Goal: Transaction & Acquisition: Purchase product/service

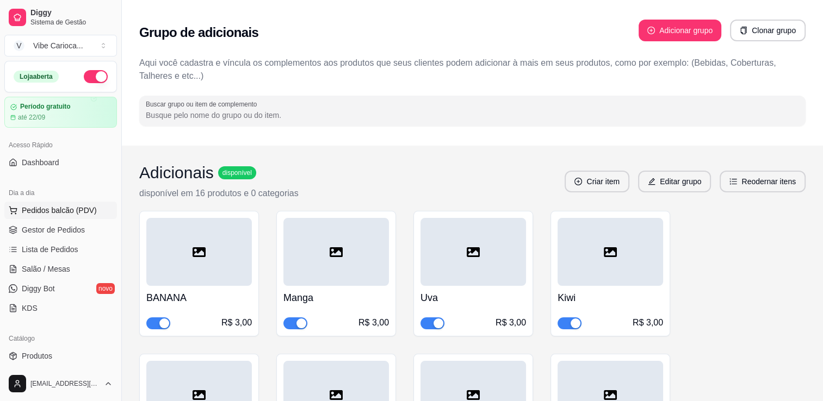
click at [79, 210] on span "Pedidos balcão (PDV)" at bounding box center [59, 210] width 75 height 11
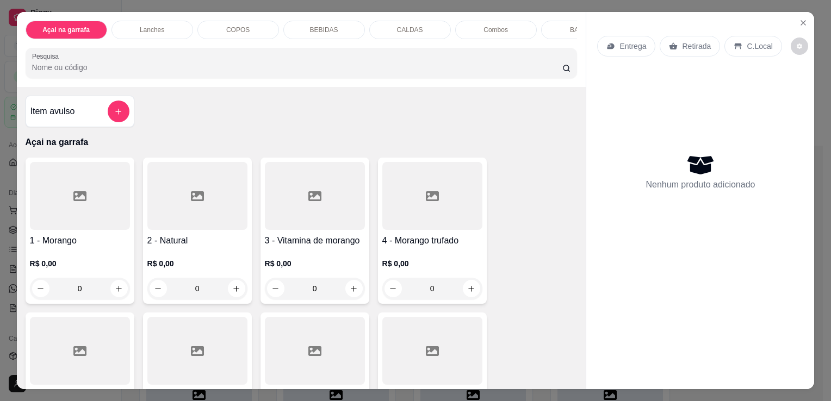
click at [220, 27] on div "COPOS" at bounding box center [238, 30] width 82 height 18
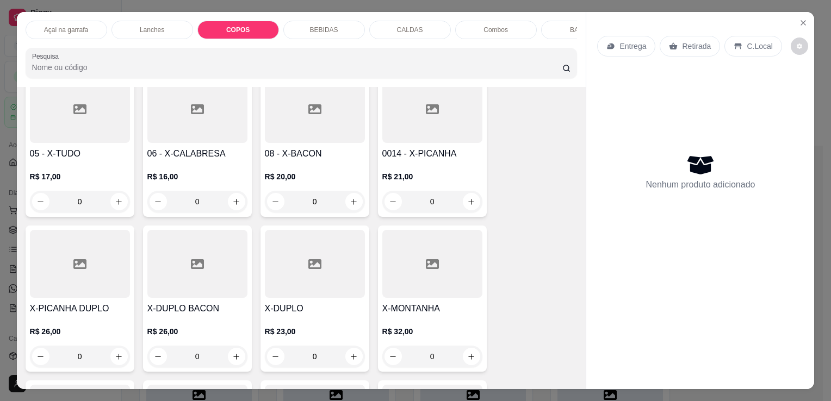
click at [231, 26] on p "COPOS" at bounding box center [237, 30] width 23 height 9
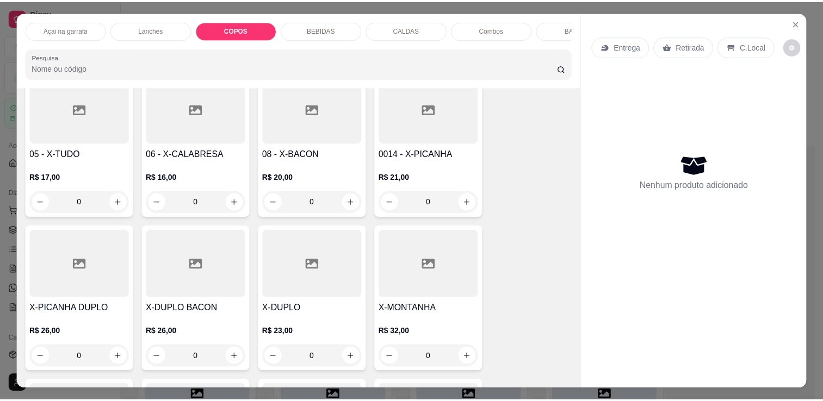
scroll to position [27, 0]
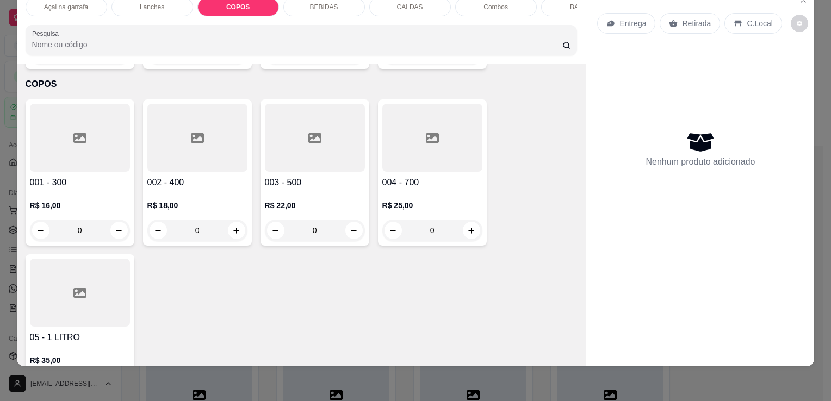
click at [73, 132] on icon at bounding box center [79, 138] width 13 height 13
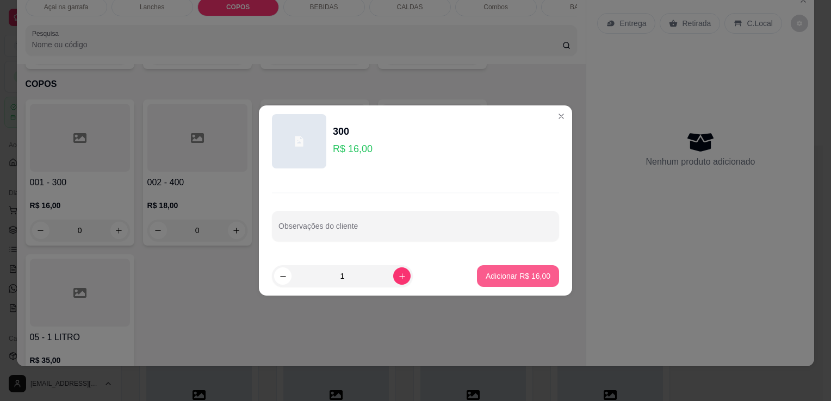
click at [503, 280] on p "Adicionar R$ 16,00" at bounding box center [518, 276] width 65 height 11
type input "1"
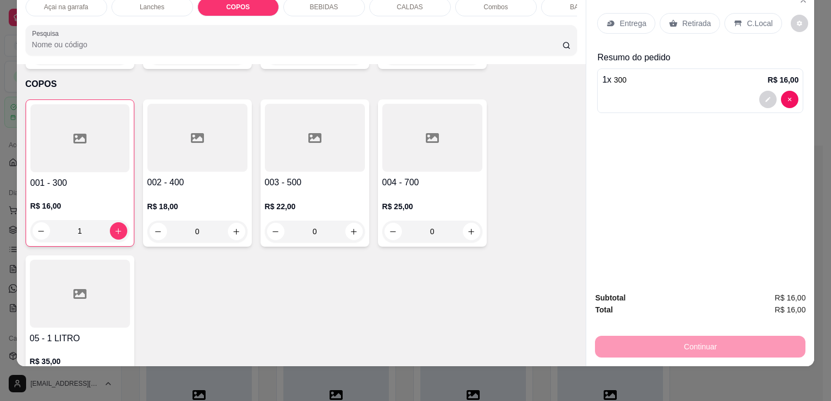
drag, startPoint x: 465, startPoint y: 75, endPoint x: 824, endPoint y: 46, distance: 360.7
click at [766, 150] on div "Entrega Retirada C.Local Resumo do pedido 1 x 300 R$ 16,00" at bounding box center [700, 136] width 228 height 294
click at [747, 18] on p "C.Local" at bounding box center [760, 23] width 26 height 11
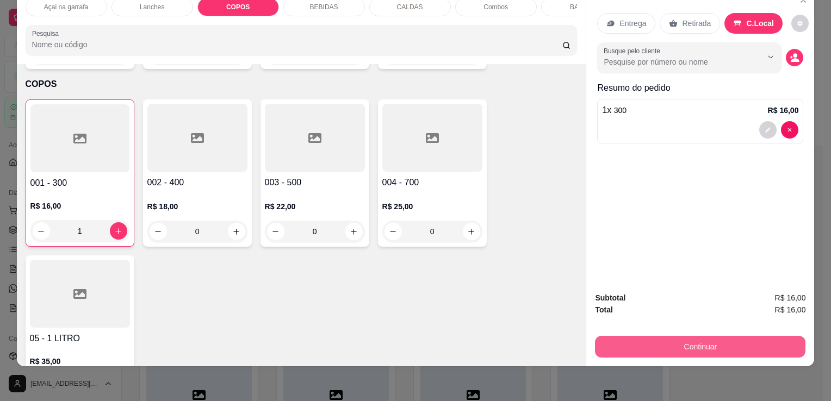
click at [659, 336] on button "Continuar" at bounding box center [700, 347] width 210 height 22
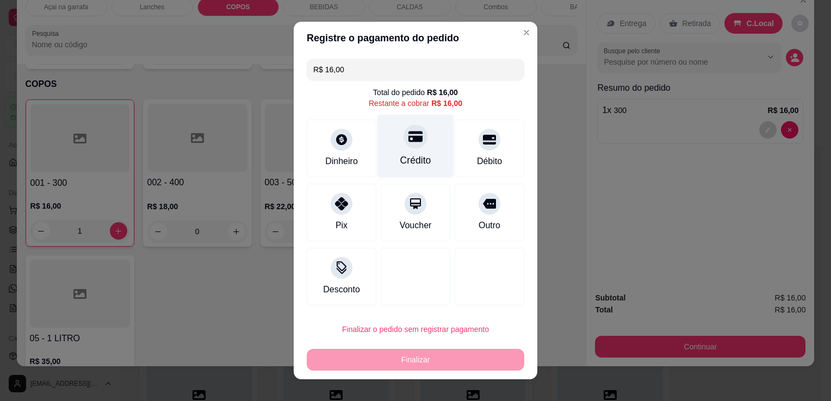
click at [408, 134] on icon at bounding box center [415, 137] width 14 height 11
type input "R$ 0,00"
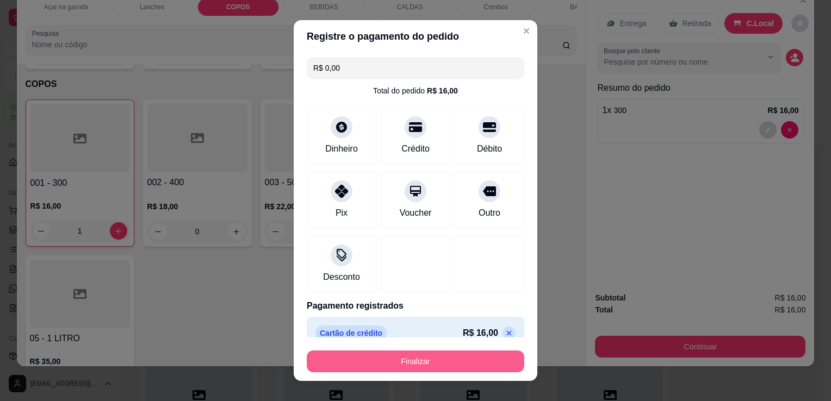
click at [399, 347] on div "Finalizar" at bounding box center [416, 359] width 218 height 26
click at [390, 371] on button "Finalizar" at bounding box center [416, 362] width 218 height 22
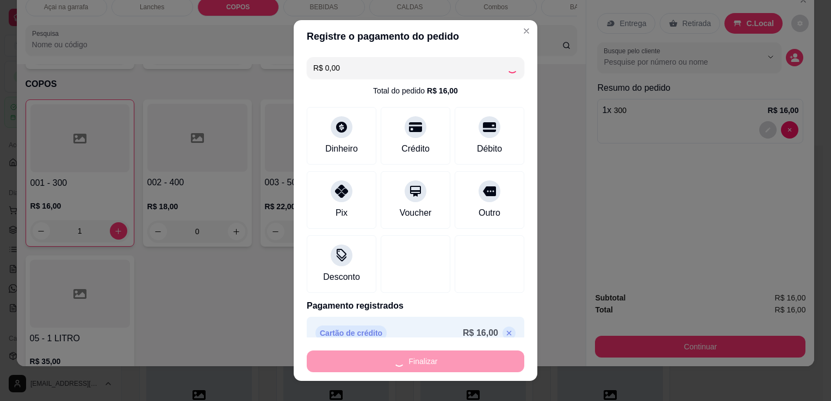
type input "0"
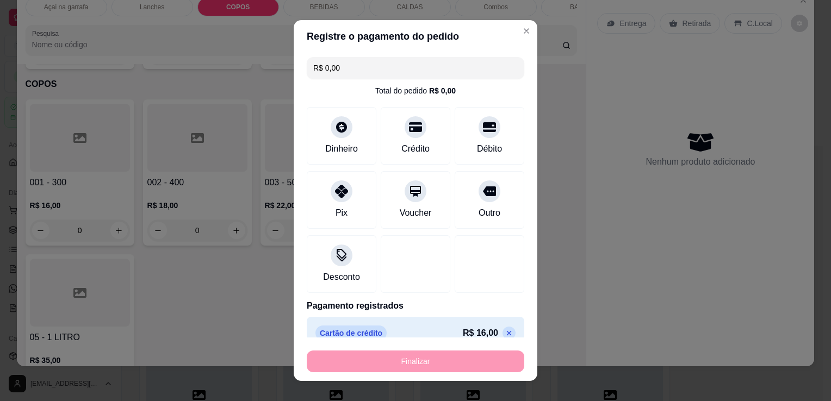
type input "-R$ 16,00"
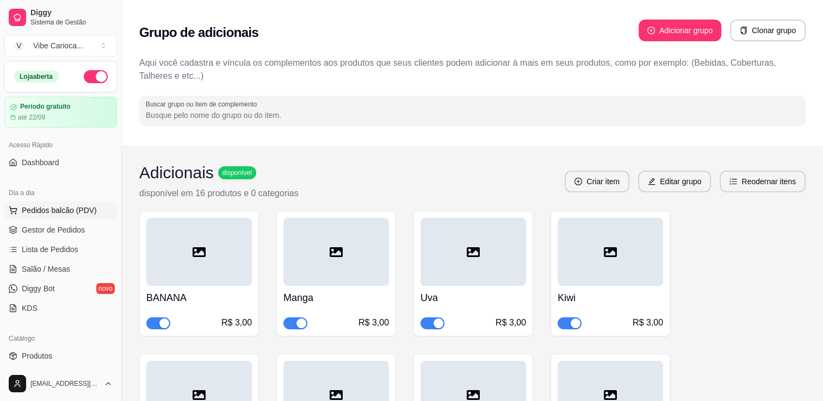
click at [64, 208] on span "Pedidos balcão (PDV)" at bounding box center [59, 210] width 75 height 11
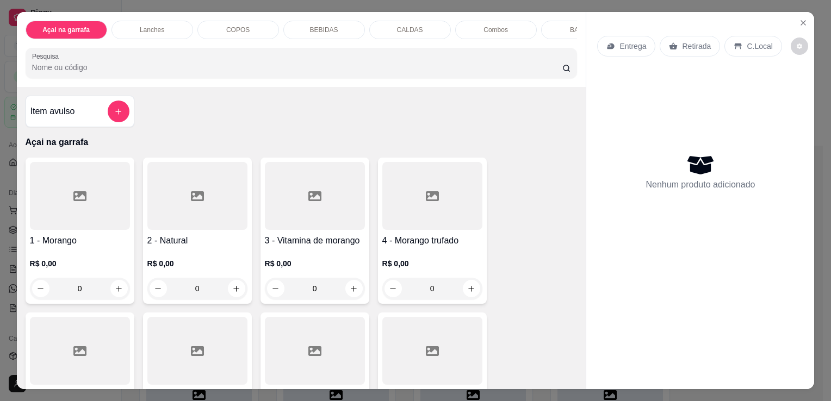
click at [226, 29] on p "COPOS" at bounding box center [237, 30] width 23 height 9
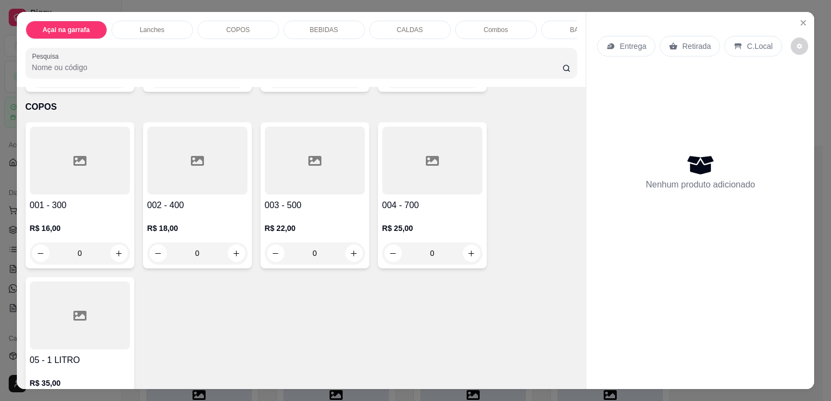
scroll to position [27, 0]
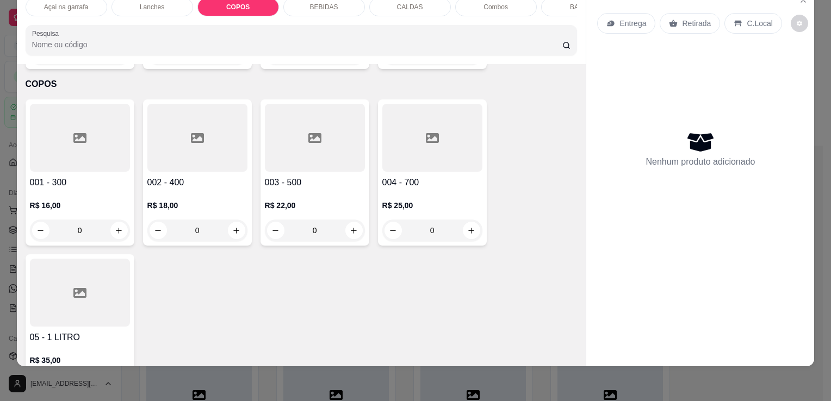
click at [395, 110] on div at bounding box center [432, 138] width 100 height 68
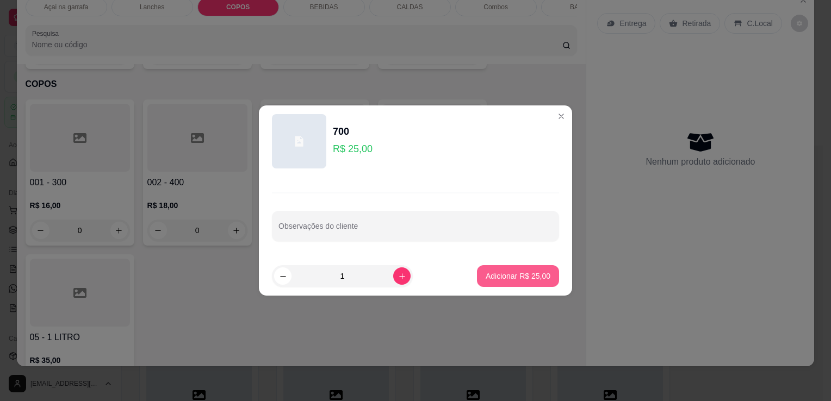
click at [517, 276] on p "Adicionar R$ 25,00" at bounding box center [518, 276] width 65 height 11
type input "1"
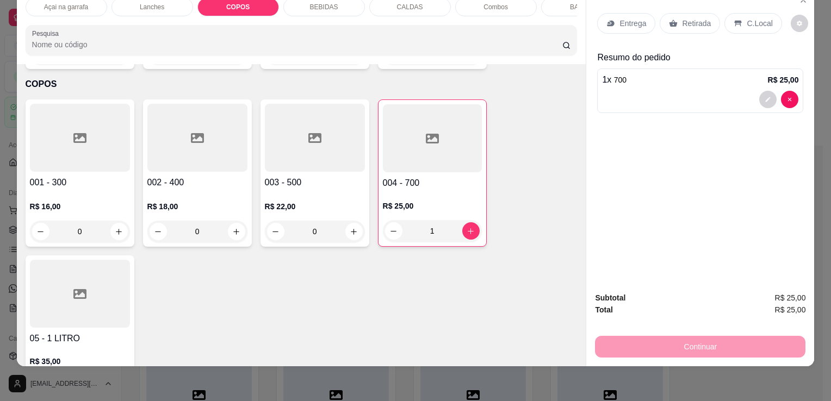
click at [749, 22] on div "C.Local" at bounding box center [752, 23] width 57 height 21
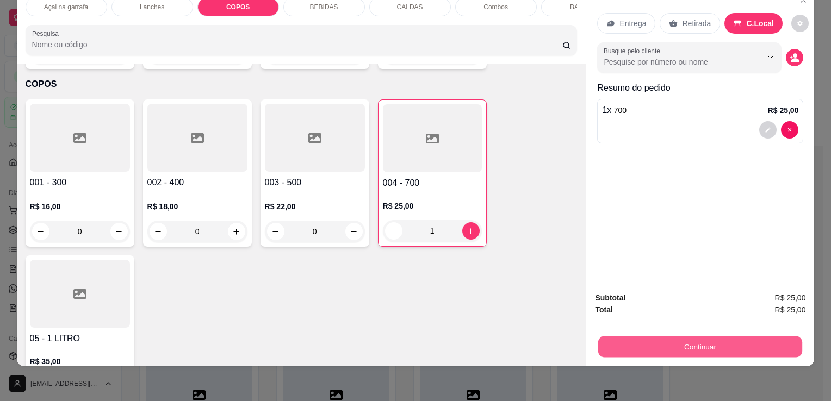
click at [679, 336] on button "Continuar" at bounding box center [700, 346] width 204 height 21
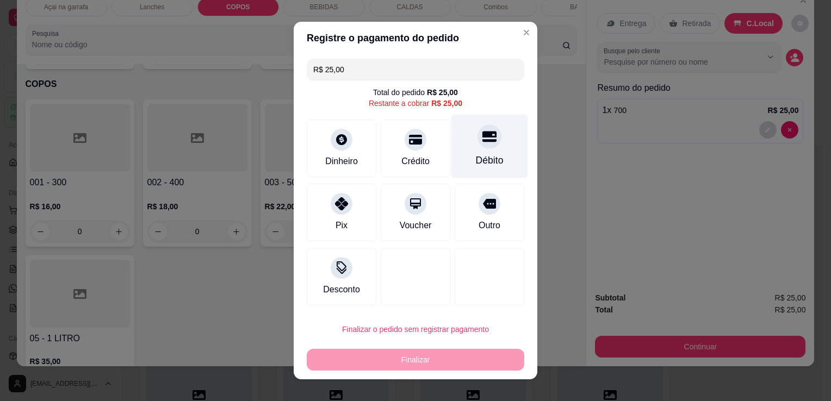
click at [462, 147] on div "Débito" at bounding box center [489, 147] width 77 height 64
type input "R$ 0,00"
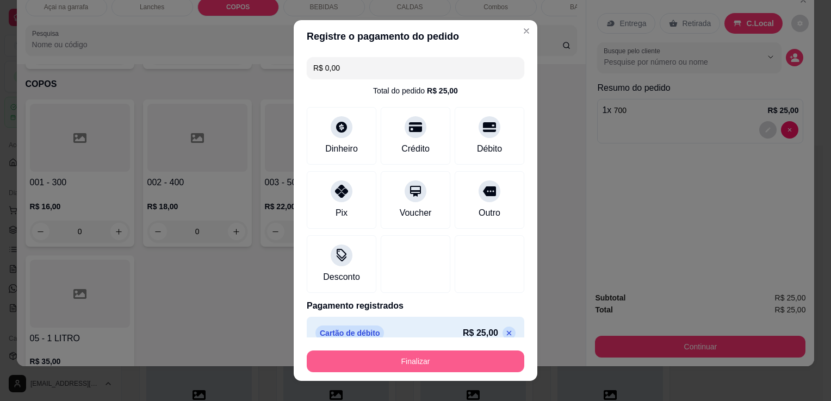
click at [376, 355] on button "Finalizar" at bounding box center [416, 362] width 218 height 22
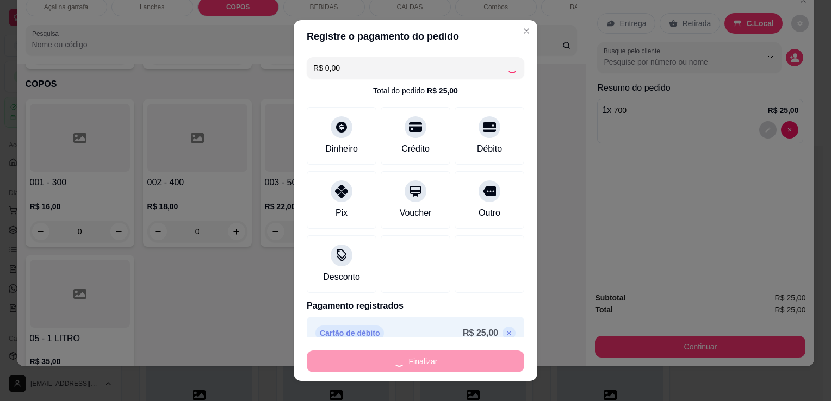
type input "0"
type input "-R$ 25,00"
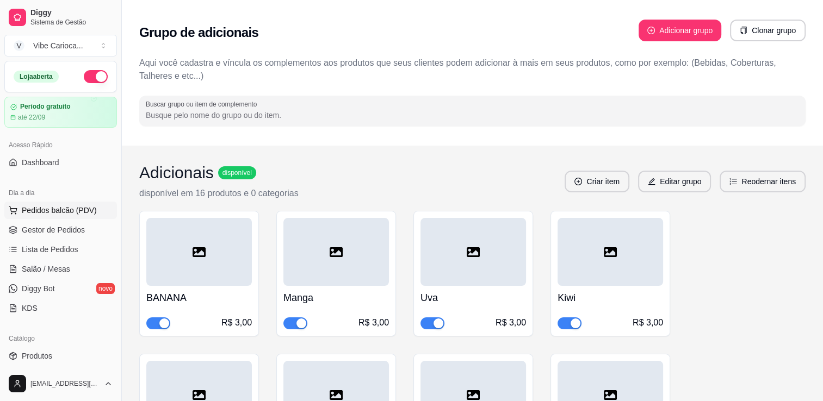
click at [29, 207] on span "Pedidos balcão (PDV)" at bounding box center [59, 210] width 75 height 11
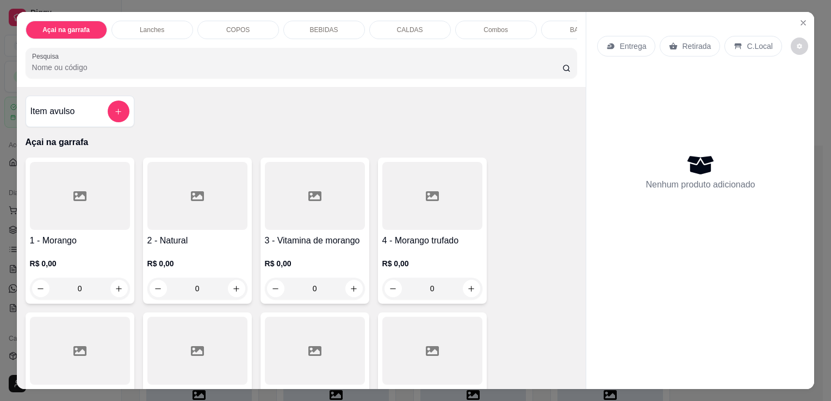
click at [253, 26] on div "COPOS" at bounding box center [238, 30] width 82 height 18
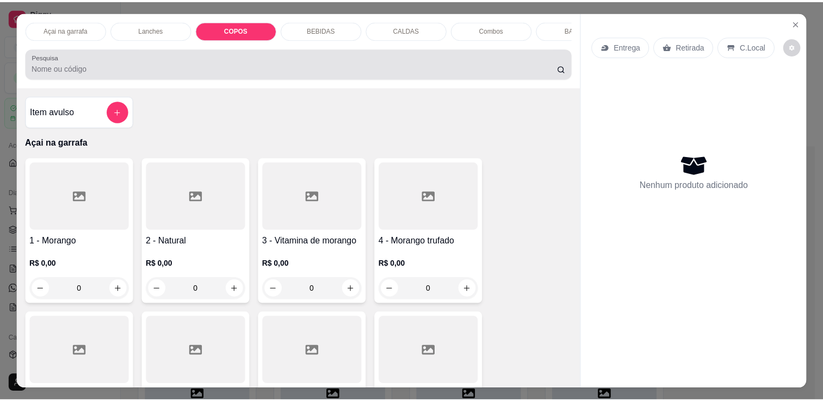
scroll to position [27, 0]
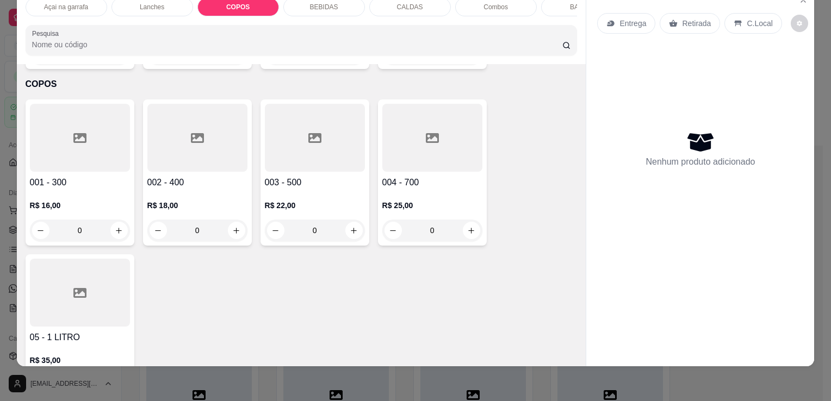
click at [83, 114] on div at bounding box center [80, 138] width 100 height 68
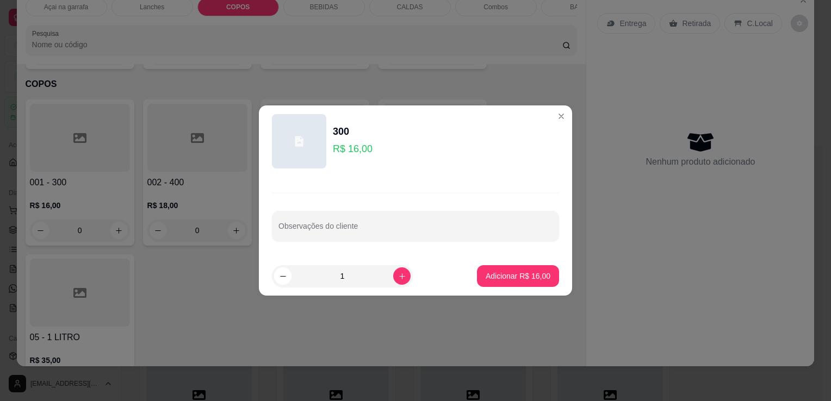
click at [496, 288] on footer "1 Adicionar R$ 16,00" at bounding box center [415, 276] width 313 height 39
click at [498, 273] on p "Adicionar R$ 16,00" at bounding box center [518, 276] width 65 height 11
type input "1"
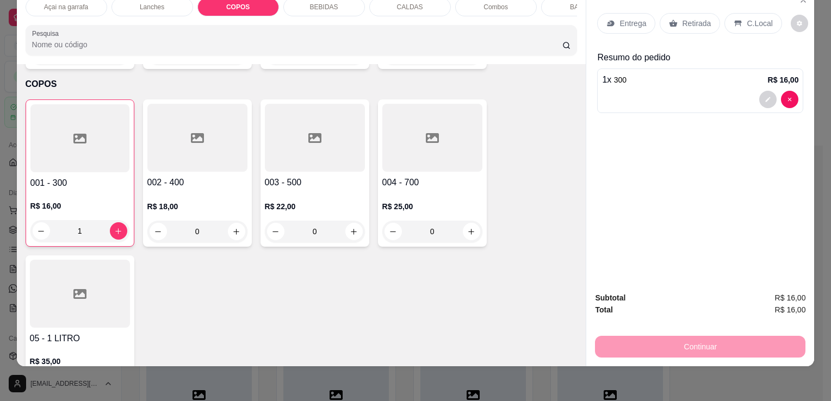
click at [750, 18] on p "C.Local" at bounding box center [760, 23] width 26 height 11
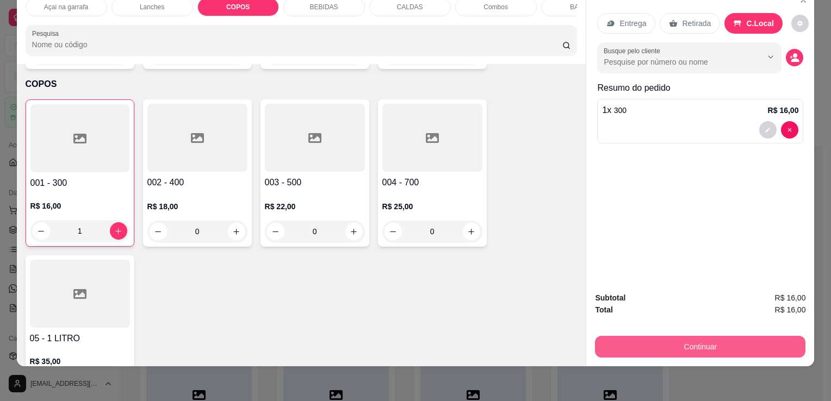
click at [750, 347] on button "Continuar" at bounding box center [700, 347] width 210 height 22
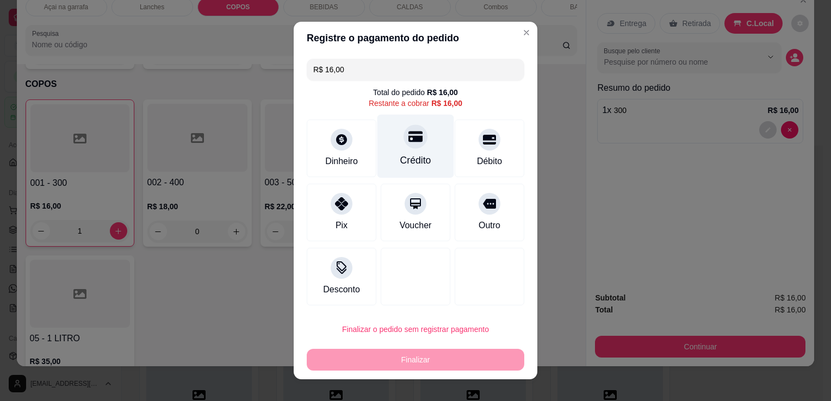
click at [411, 148] on div at bounding box center [416, 137] width 24 height 24
type input "R$ 0,00"
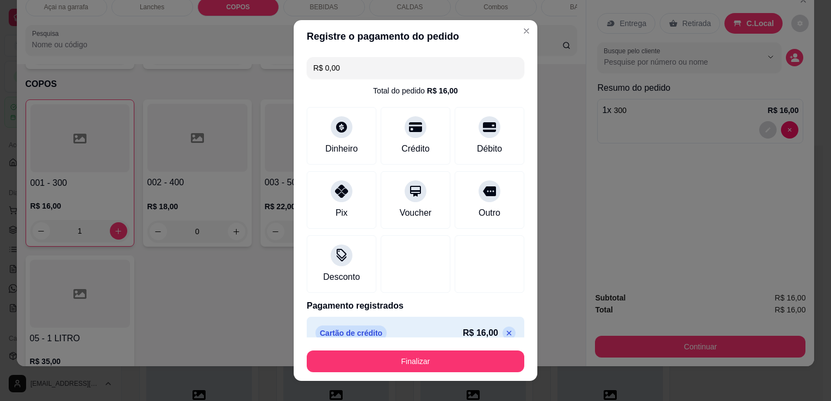
click at [382, 362] on button "Finalizar" at bounding box center [416, 362] width 218 height 22
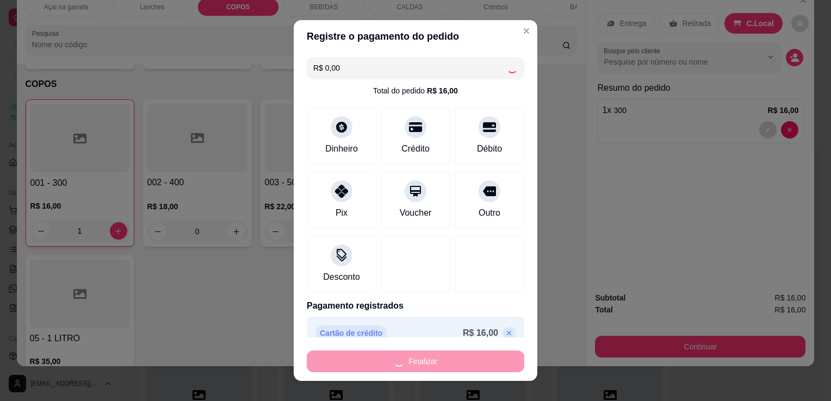
type input "0"
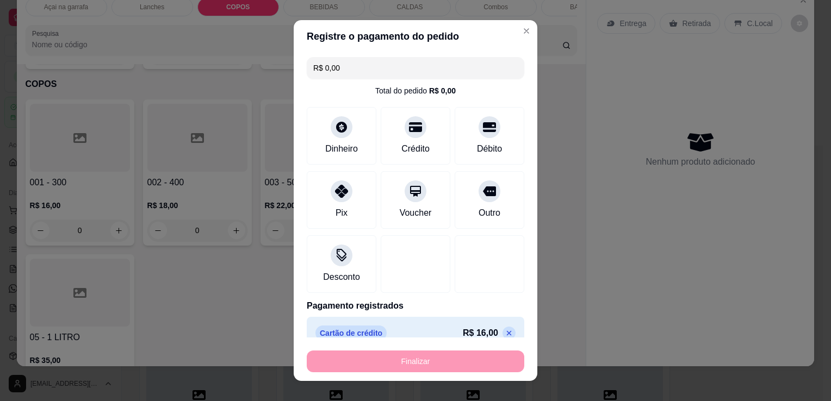
type input "-R$ 16,00"
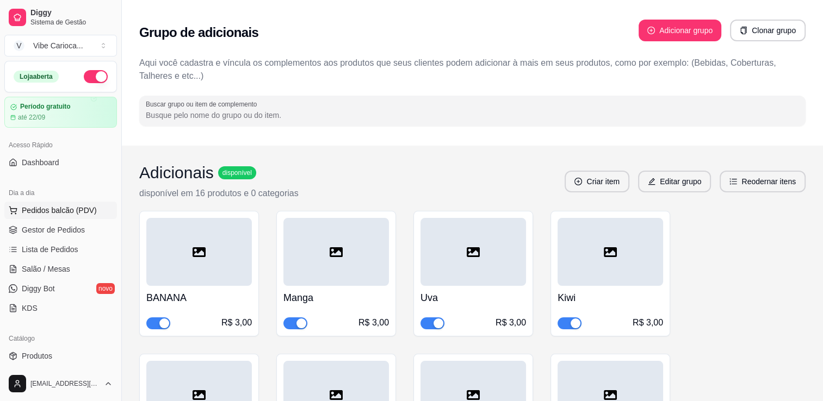
click at [75, 210] on span "Pedidos balcão (PDV)" at bounding box center [59, 210] width 75 height 11
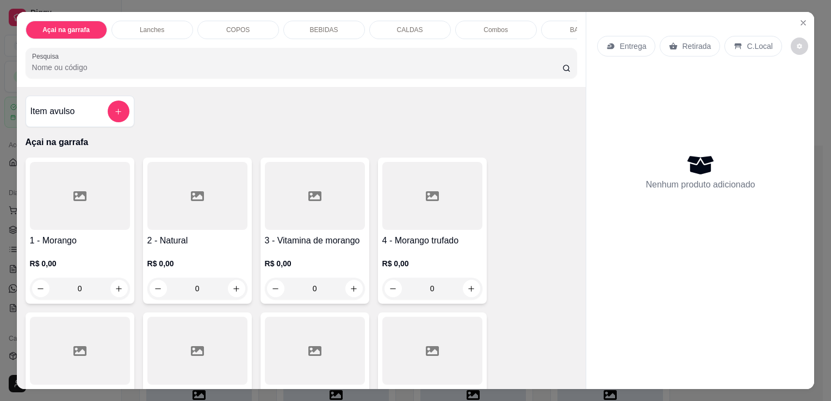
click at [235, 26] on p "COPOS" at bounding box center [237, 30] width 23 height 9
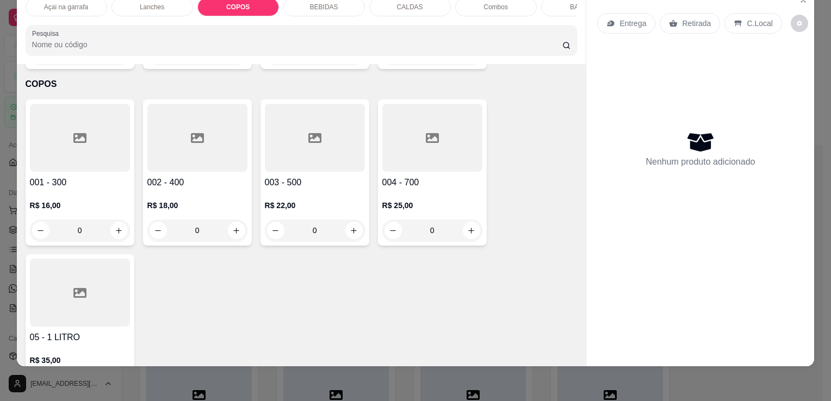
click at [69, 290] on div at bounding box center [80, 293] width 100 height 68
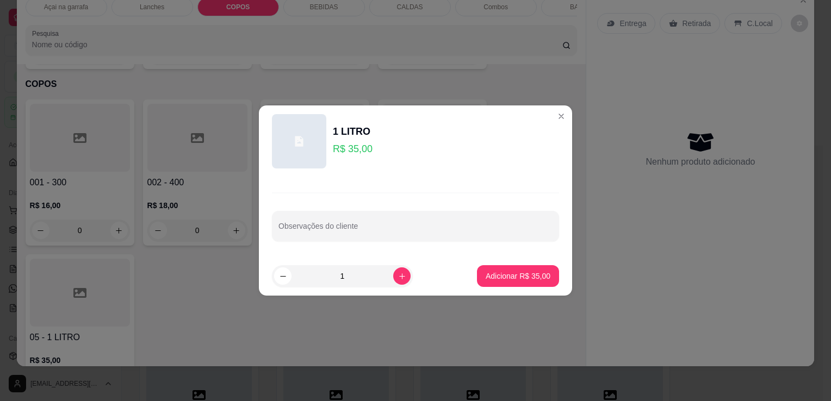
click at [482, 266] on button "Adicionar R$ 35,00" at bounding box center [518, 276] width 82 height 22
type input "1"
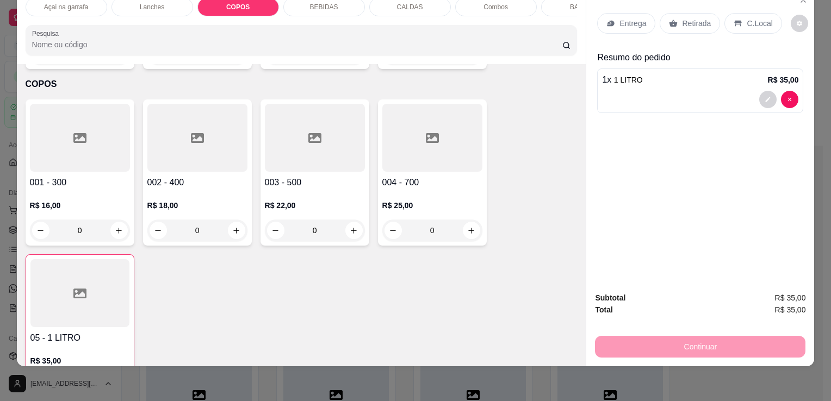
click at [747, 18] on p "C.Local" at bounding box center [760, 23] width 26 height 11
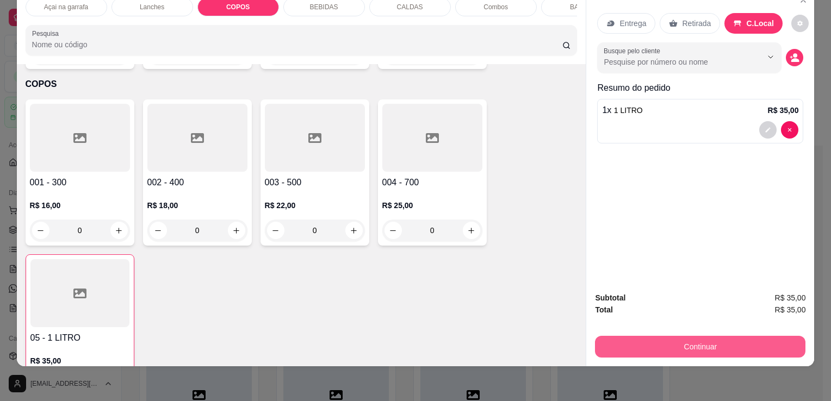
click at [683, 336] on button "Continuar" at bounding box center [700, 347] width 210 height 22
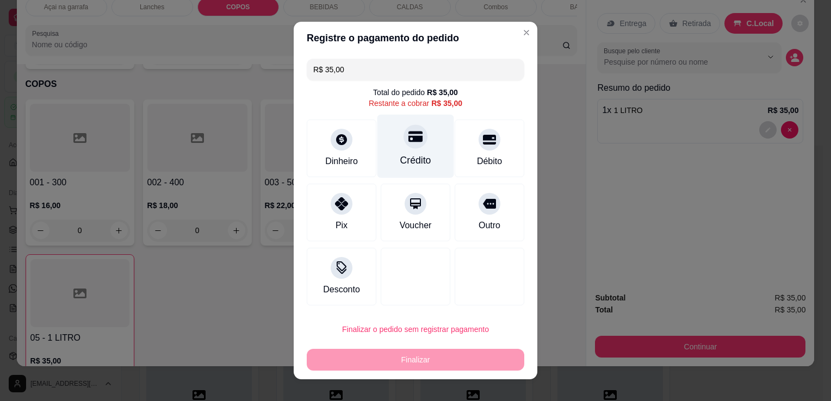
click at [409, 144] on div at bounding box center [416, 137] width 24 height 24
type input "R$ 0,00"
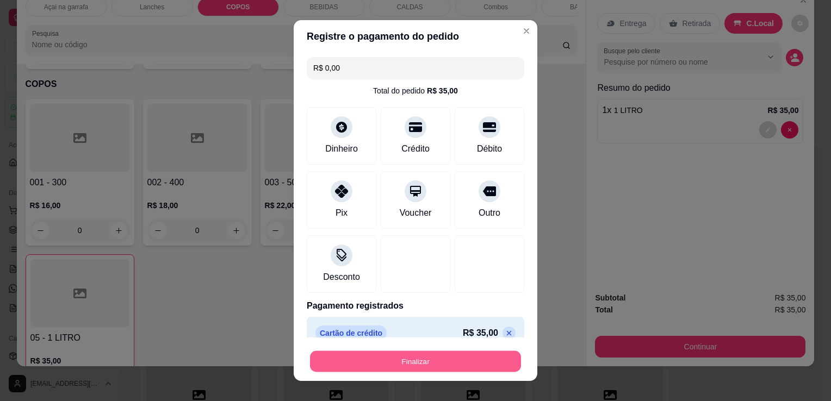
click at [401, 357] on button "Finalizar" at bounding box center [415, 361] width 211 height 21
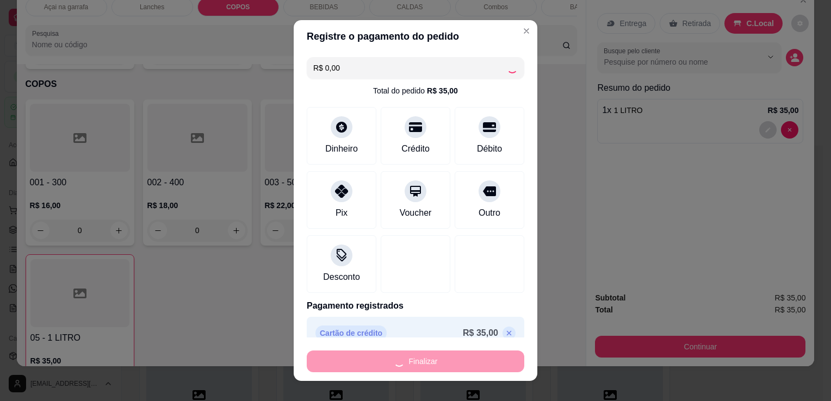
type input "0"
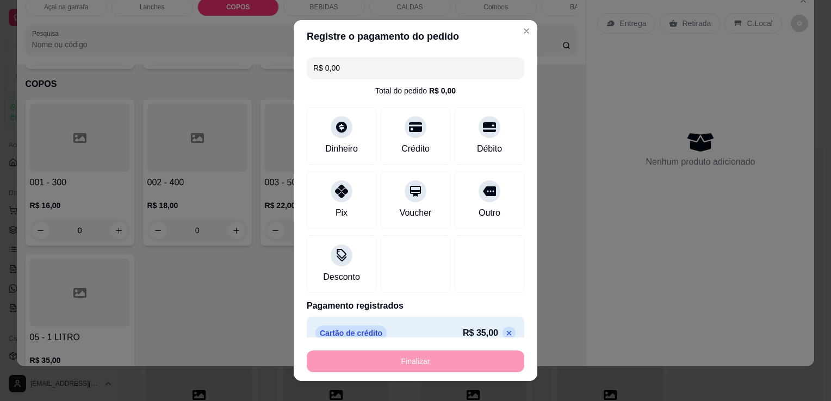
type input "-R$ 35,00"
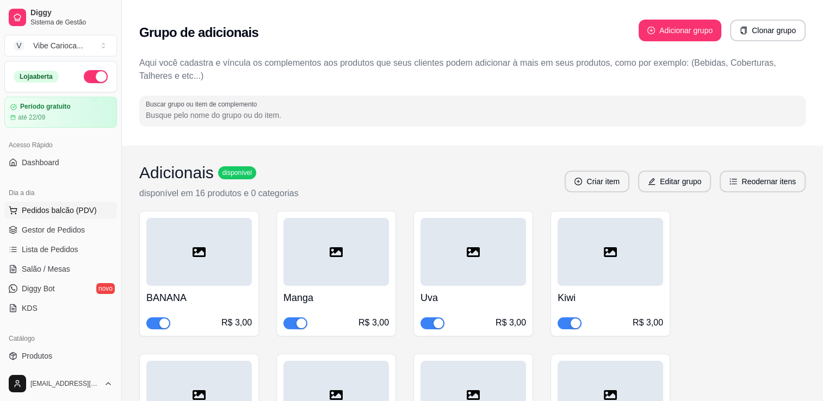
click at [54, 202] on button "Pedidos balcão (PDV)" at bounding box center [60, 210] width 113 height 17
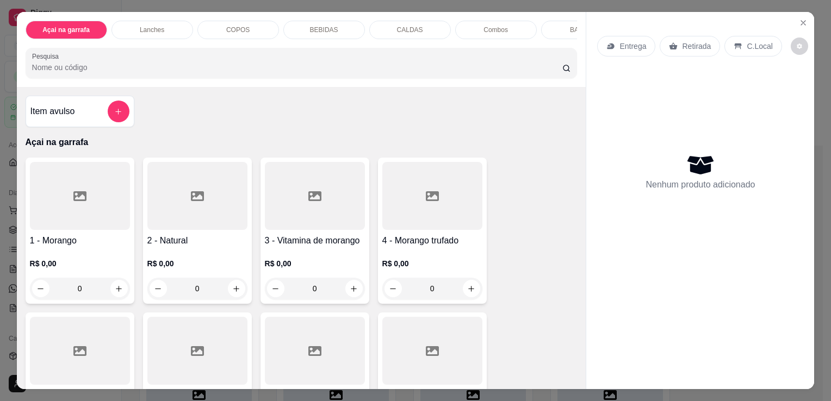
click at [231, 26] on p "COPOS" at bounding box center [237, 30] width 23 height 9
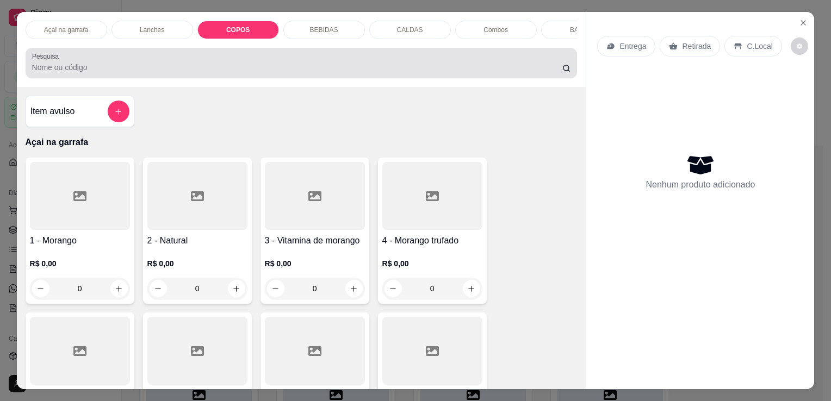
scroll to position [27, 0]
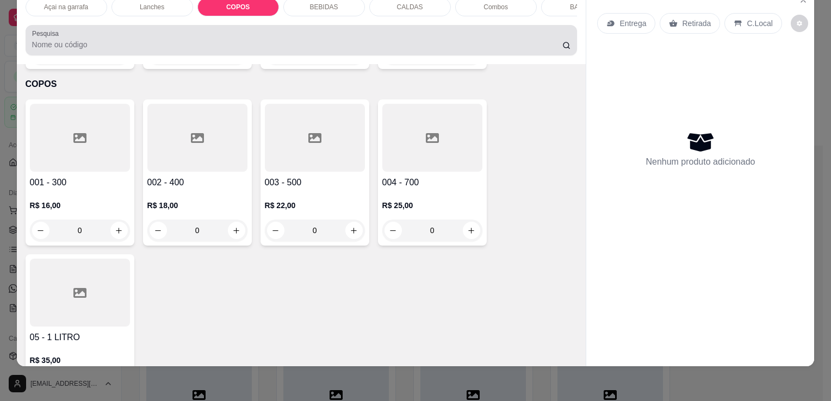
click at [238, 53] on div "Pesquisa" at bounding box center [302, 40] width 552 height 30
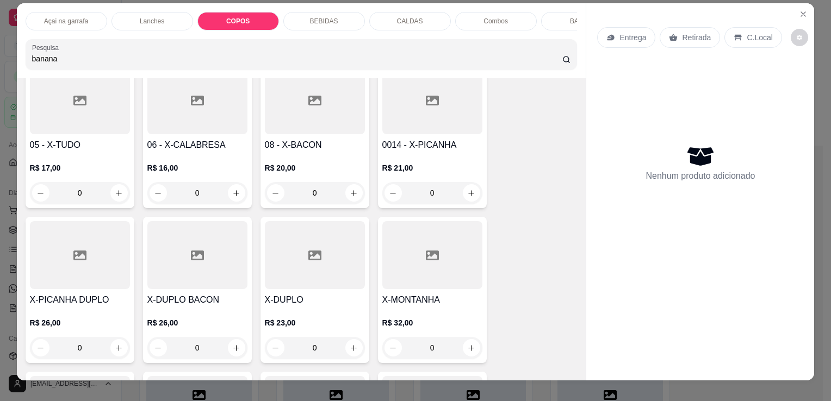
scroll to position [0, 0]
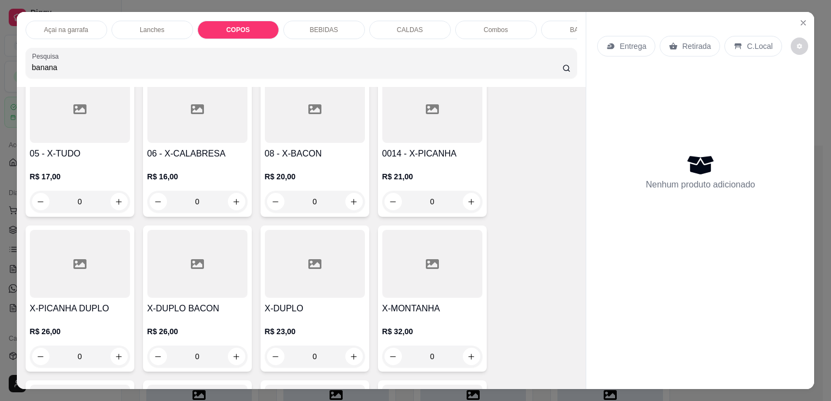
type input "banana"
click at [65, 29] on p "Açai na garrafa" at bounding box center [66, 30] width 44 height 9
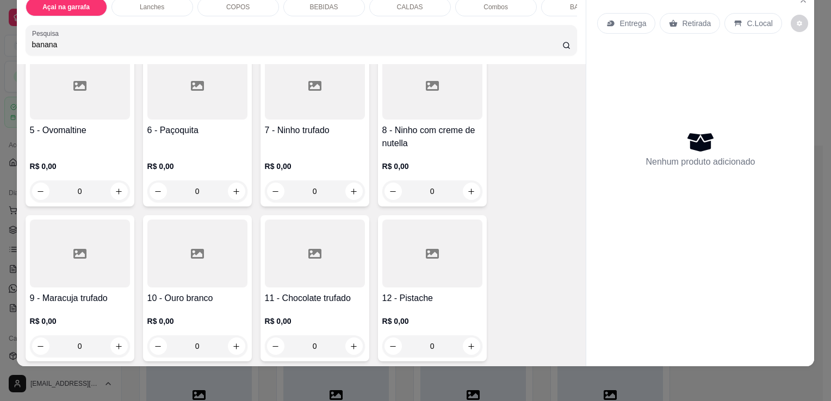
scroll to position [443, 0]
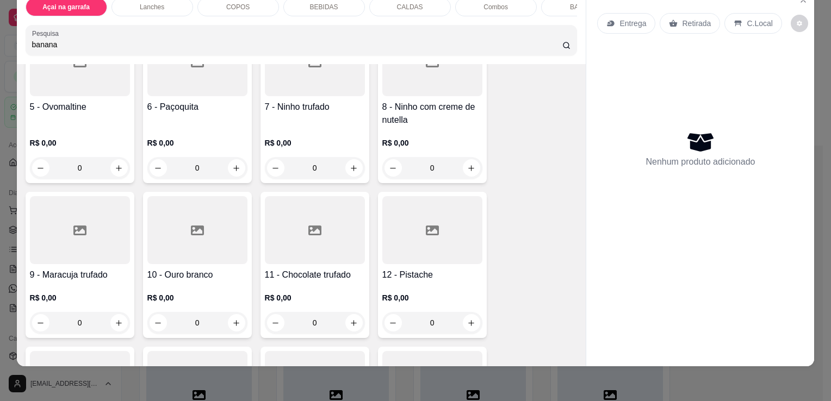
click at [88, 40] on input "banana" at bounding box center [297, 44] width 530 height 11
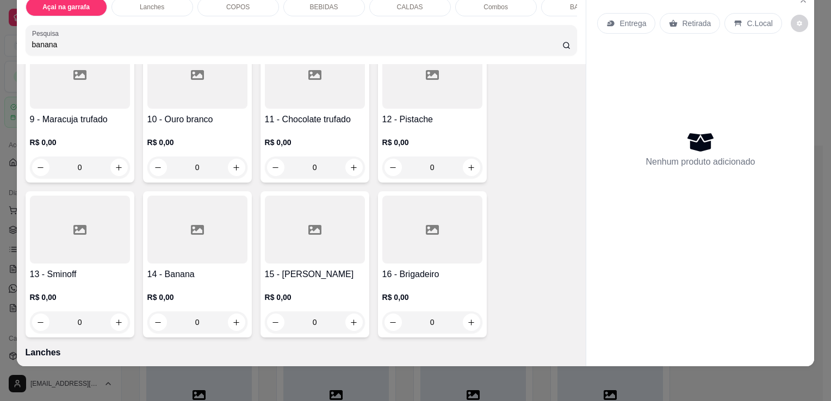
scroll to position [606, 0]
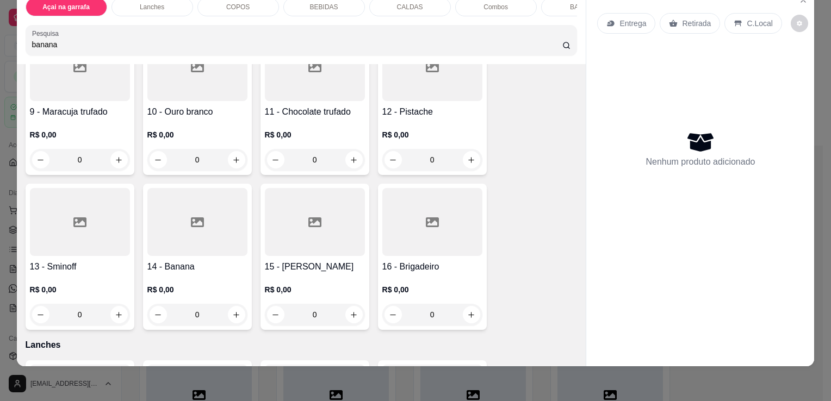
click at [178, 194] on div at bounding box center [197, 222] width 100 height 68
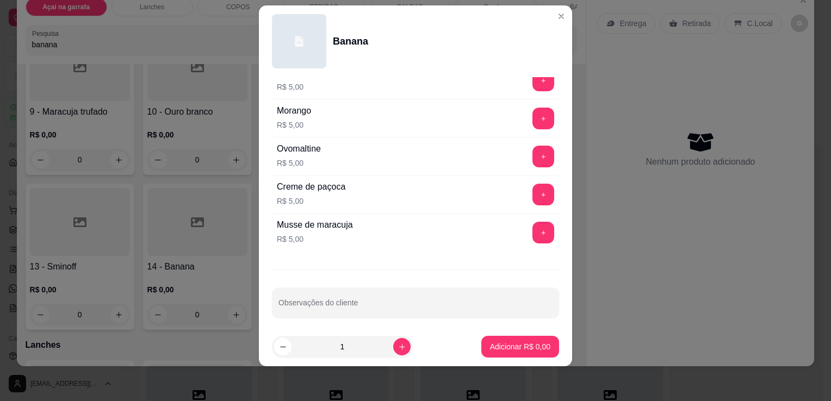
scroll to position [464, 0]
click at [355, 300] on input "Observações do cliente" at bounding box center [415, 305] width 274 height 11
type input "s"
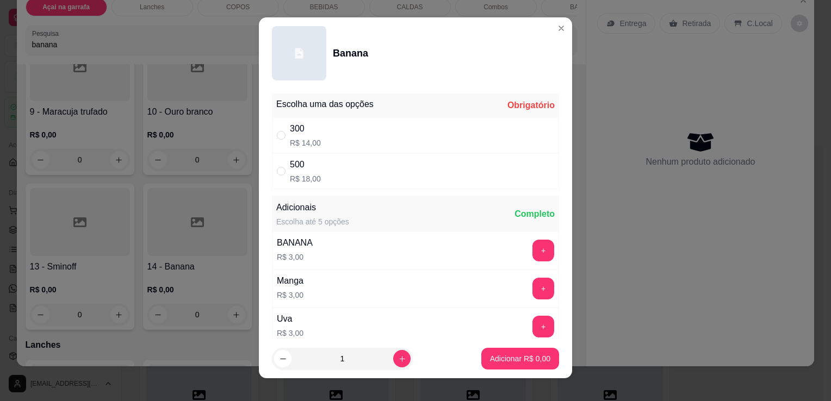
scroll to position [0, 0]
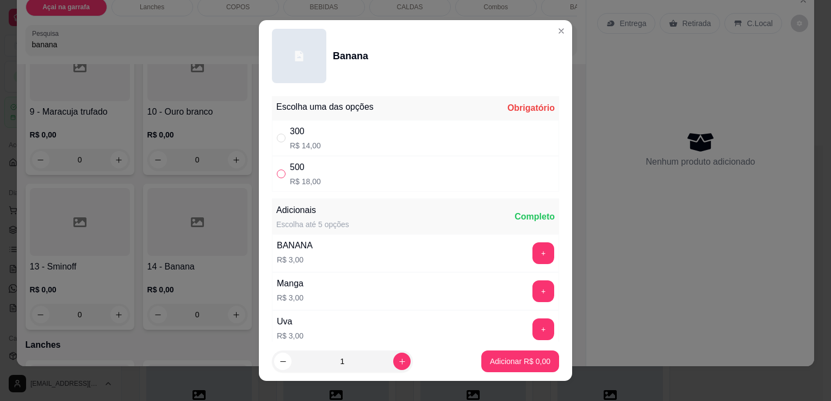
type input "SEM CALDA E SEM LEITE EM PO"
click at [278, 175] on input "" at bounding box center [281, 174] width 9 height 9
radio input "true"
click at [506, 363] on p "Adicionar R$ 18,00" at bounding box center [518, 361] width 65 height 11
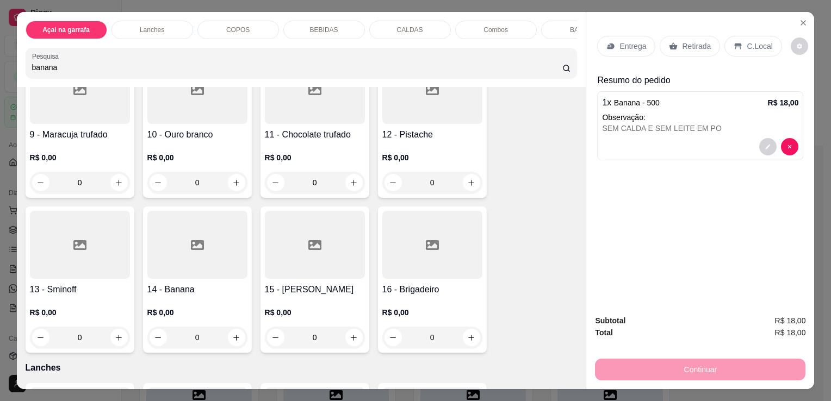
click at [731, 36] on div "C.Local" at bounding box center [752, 46] width 57 height 21
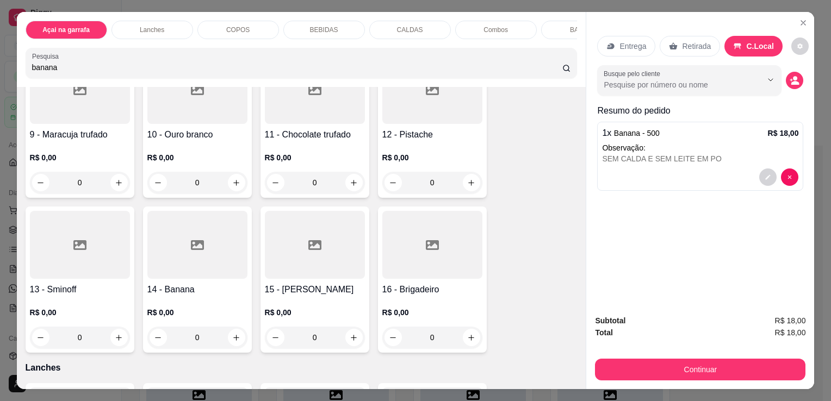
click at [226, 28] on p "COPOS" at bounding box center [237, 30] width 23 height 9
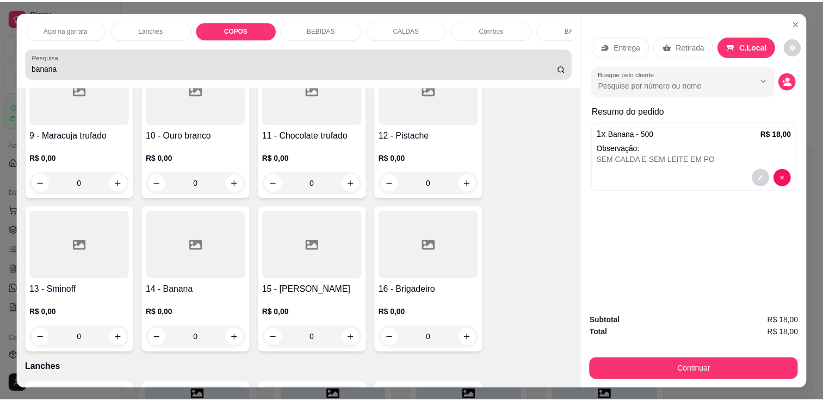
scroll to position [27, 0]
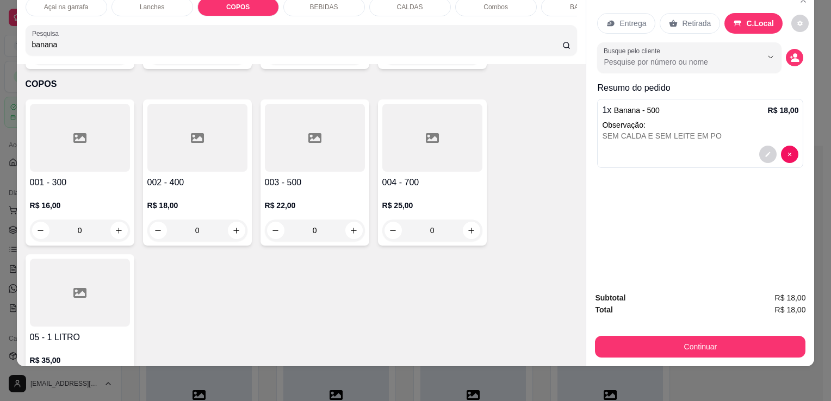
click at [98, 109] on div at bounding box center [80, 138] width 100 height 68
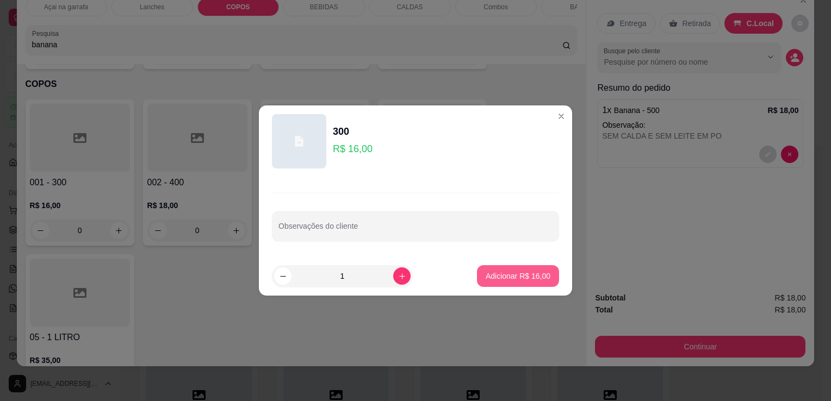
click at [507, 278] on p "Adicionar R$ 16,00" at bounding box center [518, 276] width 65 height 11
type input "1"
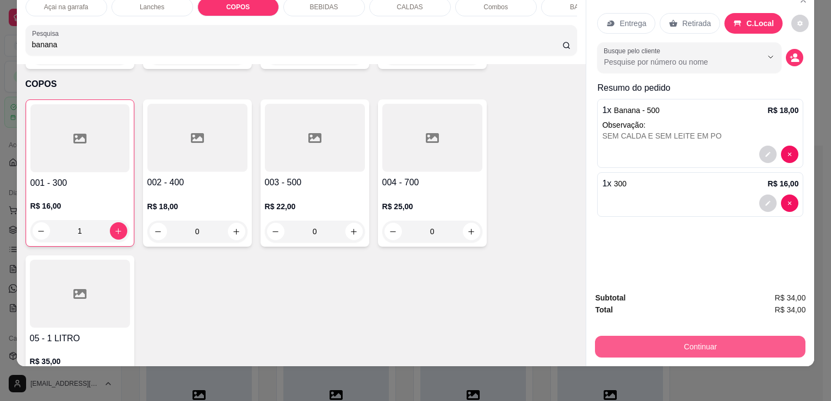
click at [714, 339] on button "Continuar" at bounding box center [700, 347] width 210 height 22
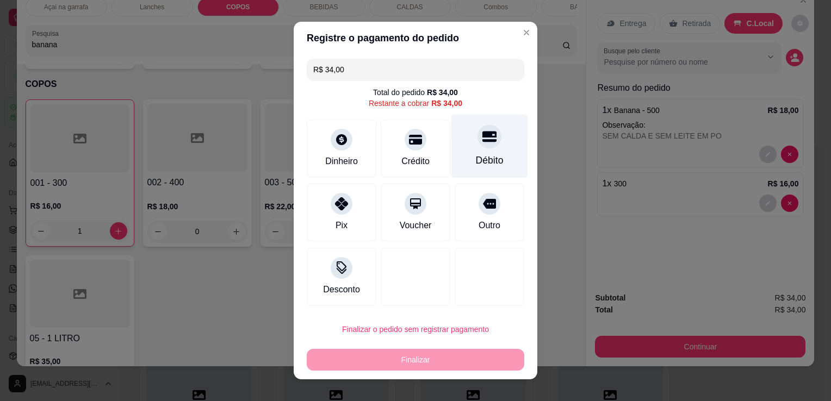
click at [482, 139] on icon at bounding box center [489, 136] width 14 height 14
type input "R$ 0,00"
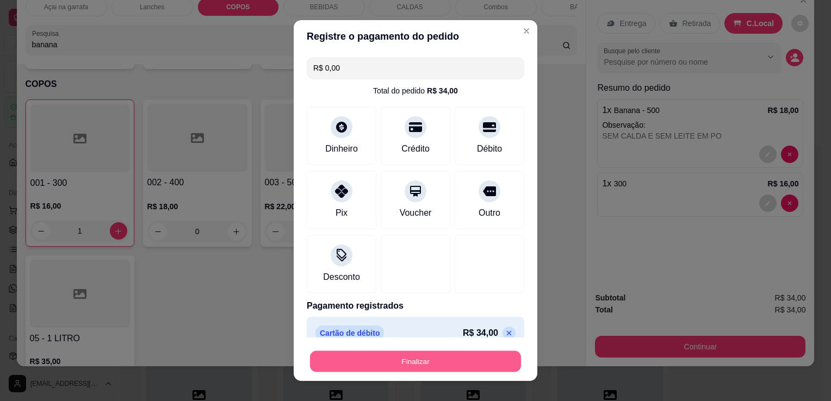
click at [409, 367] on button "Finalizar" at bounding box center [415, 361] width 211 height 21
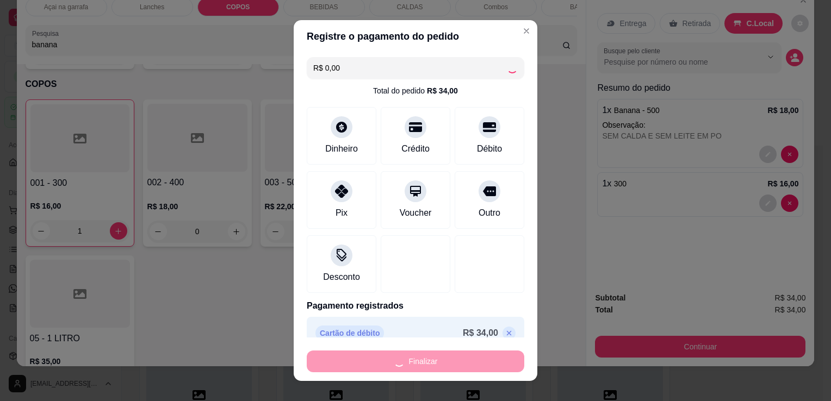
type input "0"
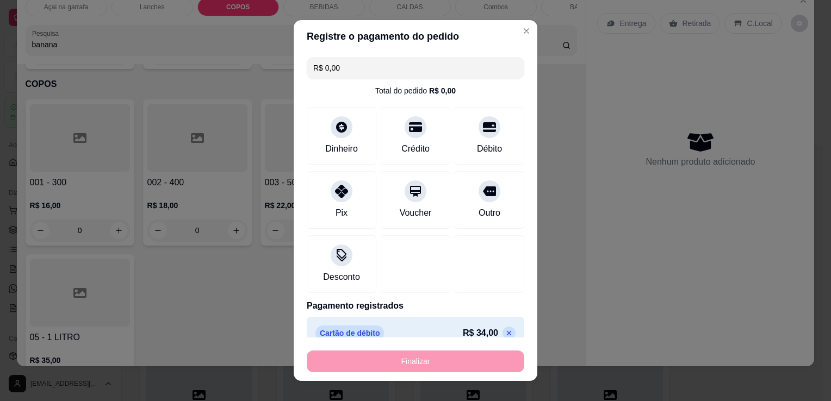
type input "-R$ 34,00"
